Goal: Transaction & Acquisition: Subscribe to service/newsletter

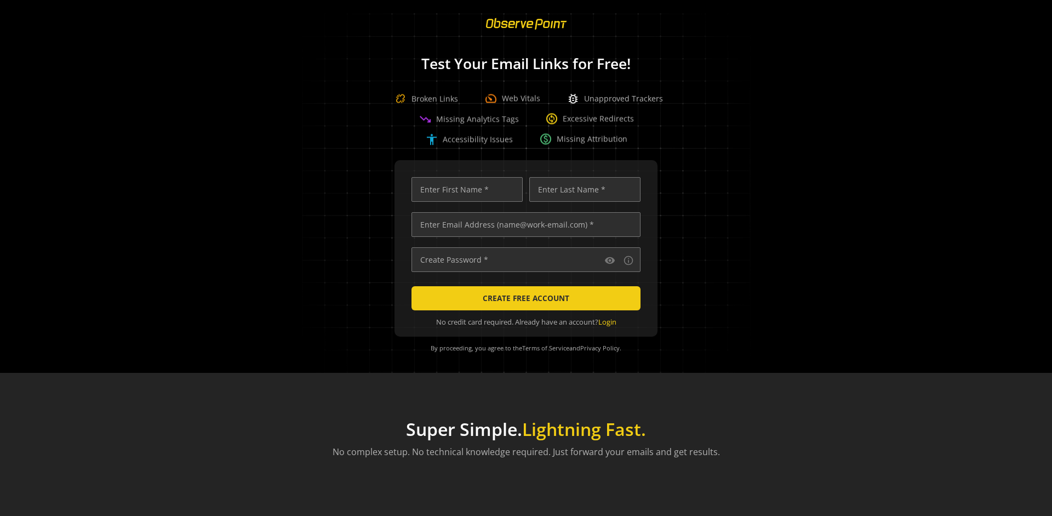
scroll to position [0, 3547]
click at [523, 224] on input "text" at bounding box center [526, 224] width 229 height 25
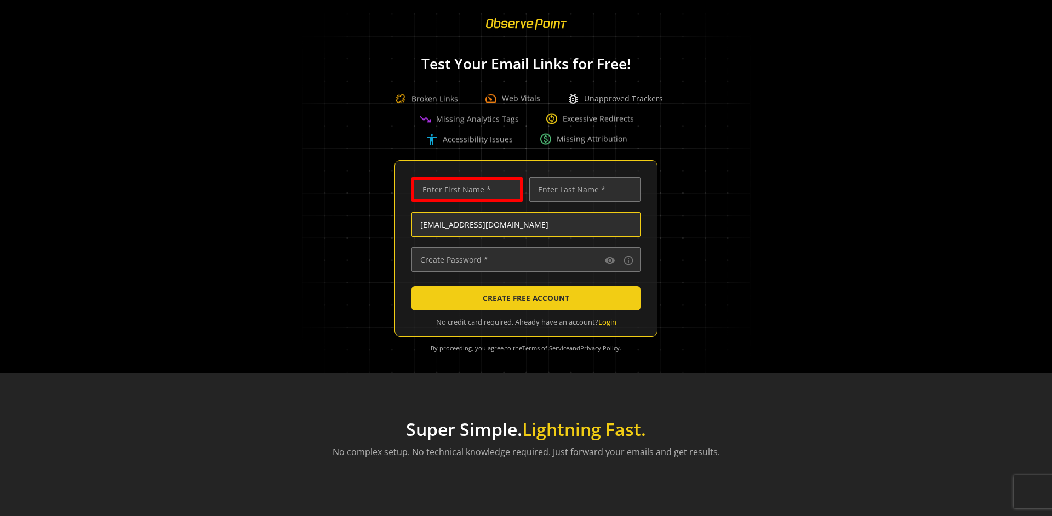
scroll to position [0, 0]
type input "[EMAIL_ADDRESS][DOMAIN_NAME]"
click at [464, 189] on input "text" at bounding box center [467, 189] width 111 height 25
type input "Test"
click at [582, 189] on input "text" at bounding box center [585, 189] width 111 height 25
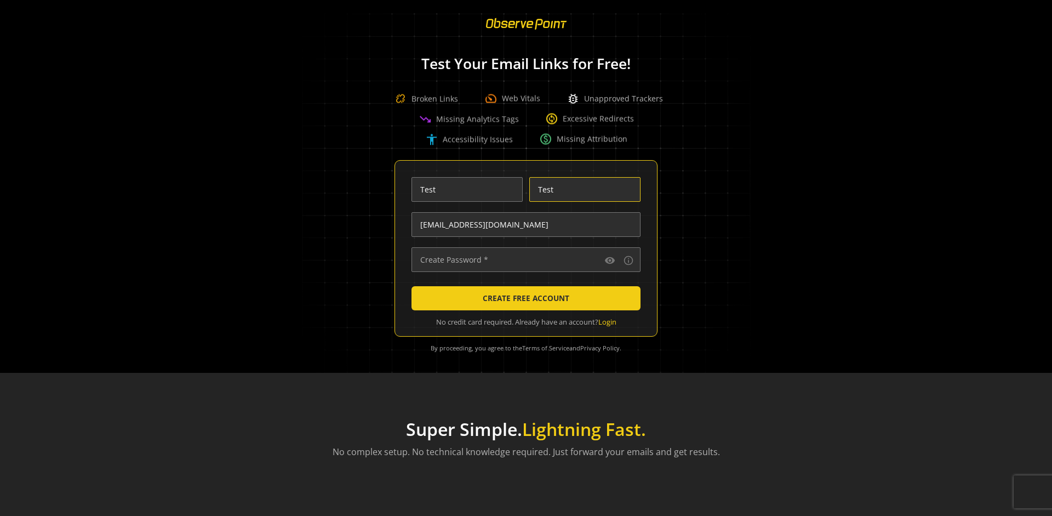
type input "Test"
click at [523, 259] on input "text" at bounding box center [526, 259] width 229 height 25
type input "••••••••••••••"
click at [523, 298] on span "CREATE FREE ACCOUNT" at bounding box center [526, 298] width 87 height 20
